Goal: Check status: Check status

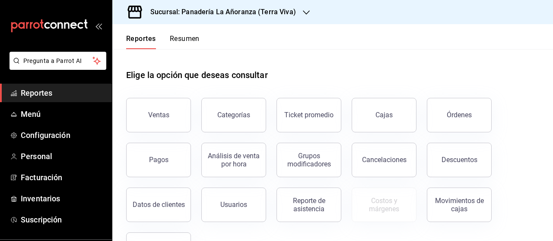
click at [191, 34] on div "Reportes Resumen" at bounding box center [155, 36] width 87 height 25
click at [191, 38] on button "Resumen" at bounding box center [185, 42] width 30 height 15
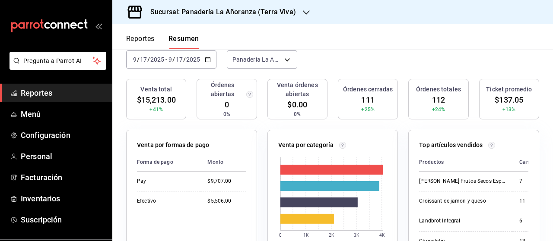
scroll to position [86, 0]
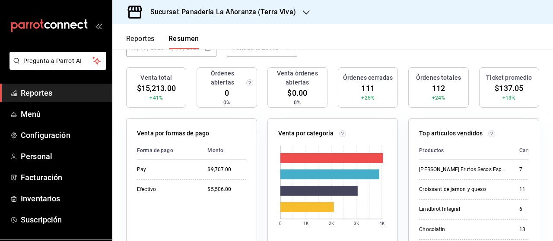
click at [304, 12] on icon "button" at bounding box center [306, 12] width 7 height 7
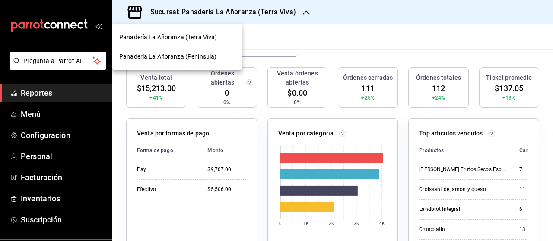
click at [205, 58] on span "Panadería La Añoranza (Península)" at bounding box center [167, 56] width 97 height 9
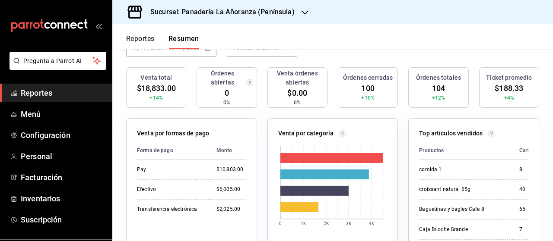
click at [146, 38] on button "Reportes" at bounding box center [140, 42] width 29 height 15
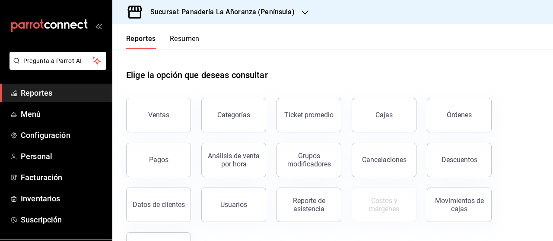
click at [185, 37] on button "Resumen" at bounding box center [185, 42] width 30 height 15
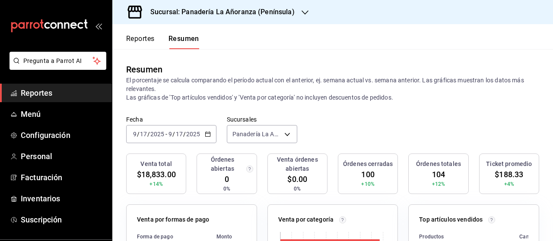
click at [184, 133] on span "/" at bounding box center [184, 134] width 3 height 7
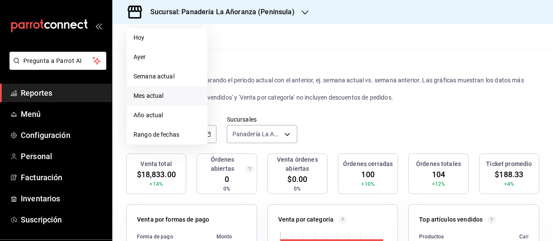
click at [156, 94] on span "Mes actual" at bounding box center [166, 96] width 67 height 9
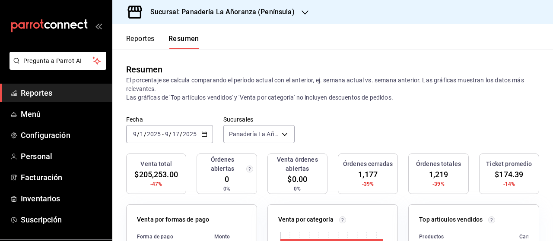
click at [304, 11] on icon "button" at bounding box center [305, 12] width 7 height 7
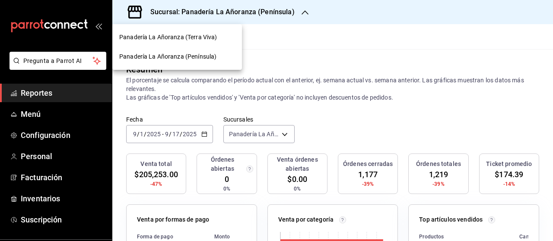
click at [210, 39] on span "Panadería La Añoranza (Terra Viva)" at bounding box center [168, 37] width 98 height 9
